Goal: Information Seeking & Learning: Learn about a topic

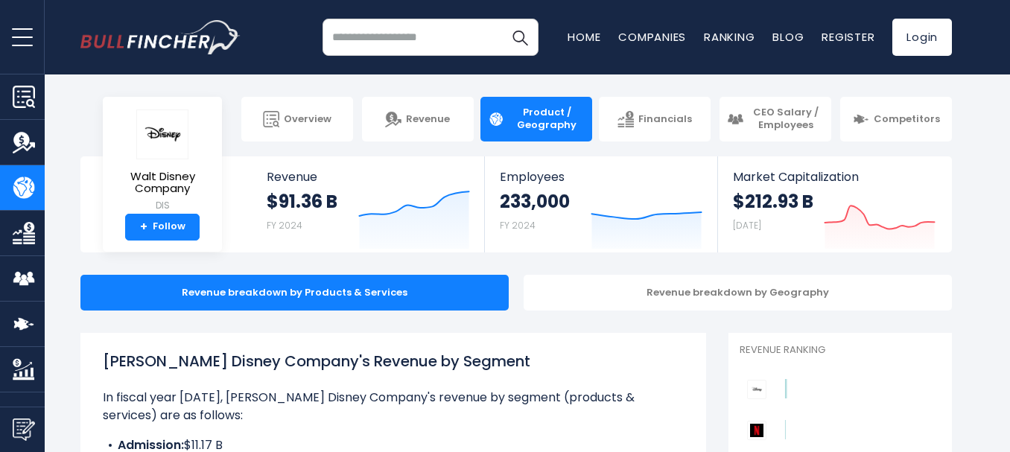
drag, startPoint x: 1017, startPoint y: 25, endPoint x: 1015, endPoint y: -7, distance: 32.8
click at [1009, 0] on html "Overview Revenue Product / Geography" at bounding box center [505, 226] width 1010 height 452
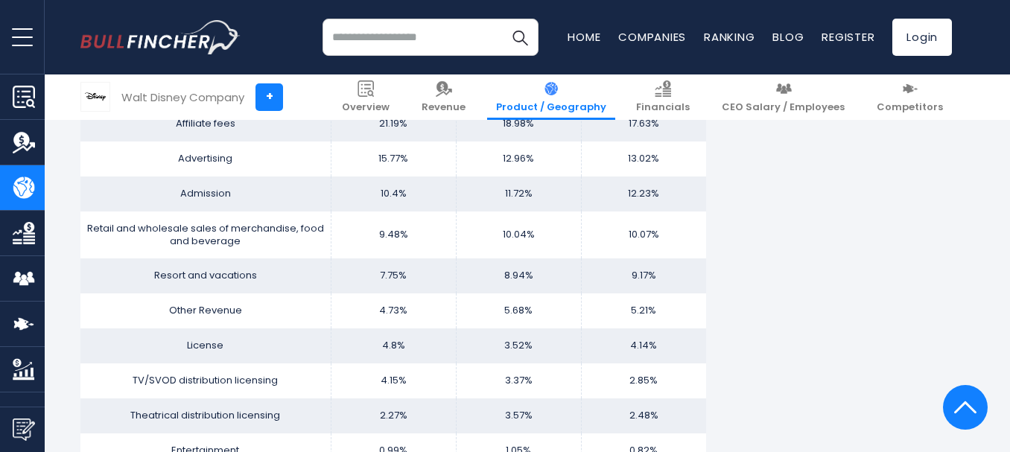
scroll to position [1723, 0]
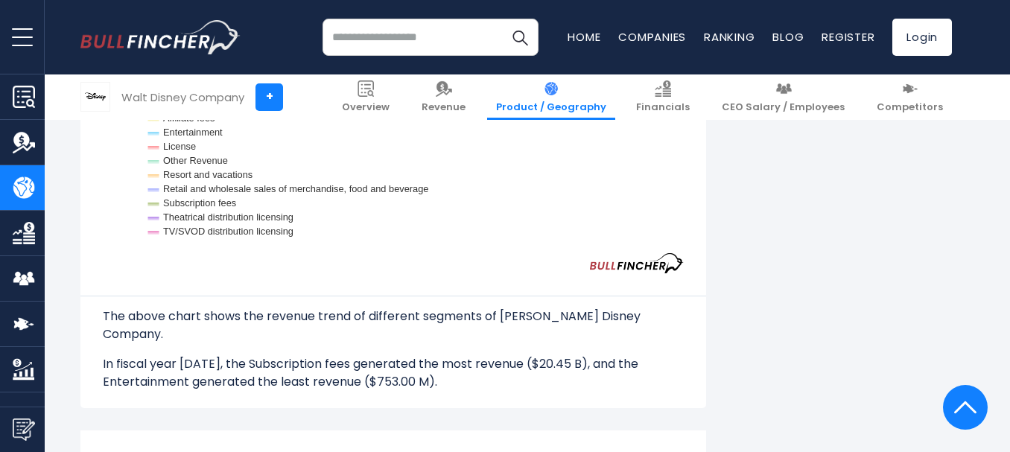
drag, startPoint x: 1008, startPoint y: 191, endPoint x: 999, endPoint y: 230, distance: 39.6
click at [999, 230] on div "Walt Disney Company's Revenue by Segment In fiscal year 2024, Walt Disney Compa…" at bounding box center [515, 448] width 987 height 3677
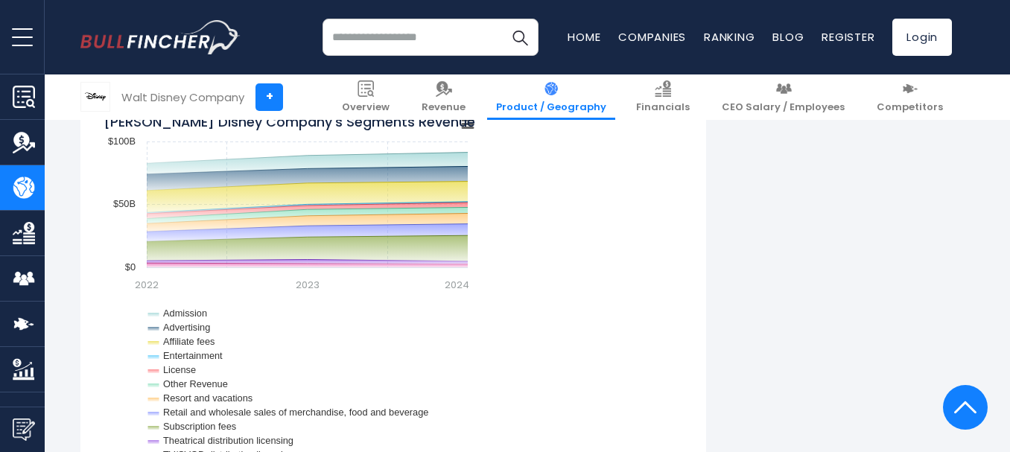
scroll to position [1364, 0]
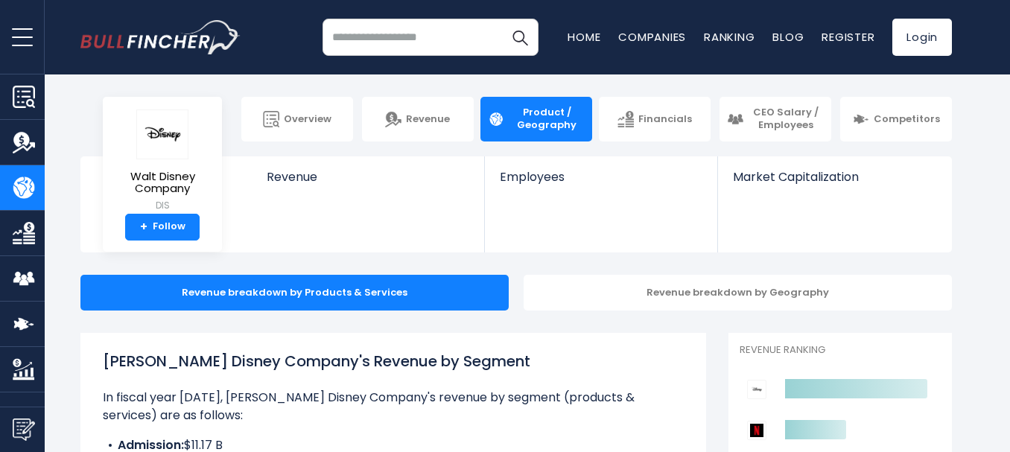
click at [118, 37] on img "Go to homepage" at bounding box center [160, 37] width 160 height 34
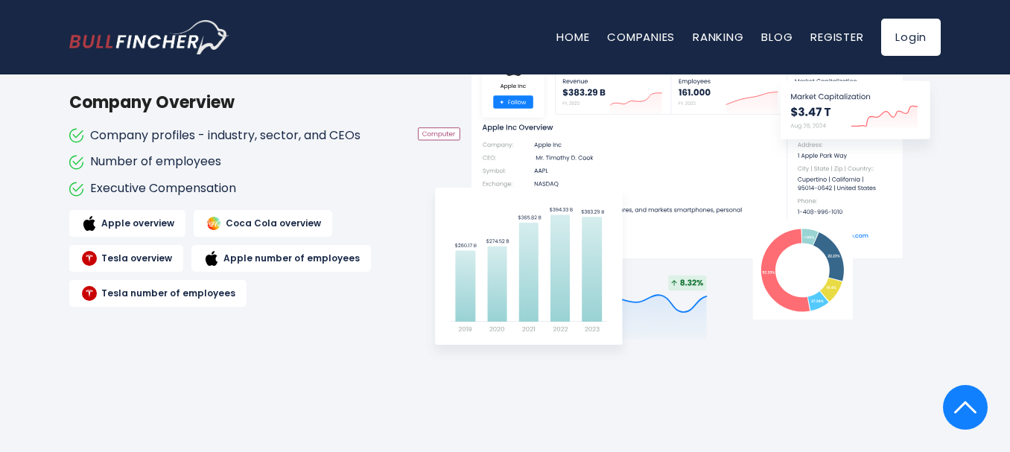
scroll to position [1667, 0]
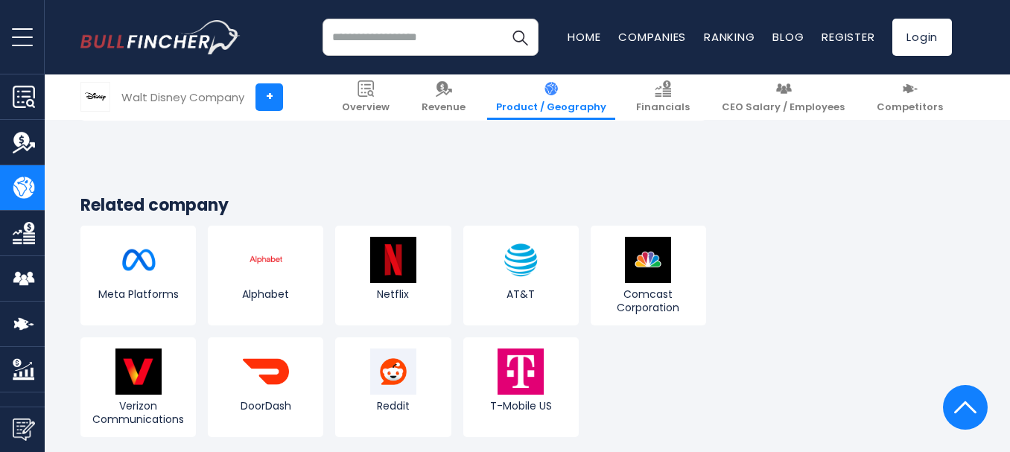
scroll to position [3431, 0]
